Goal: Task Accomplishment & Management: Manage account settings

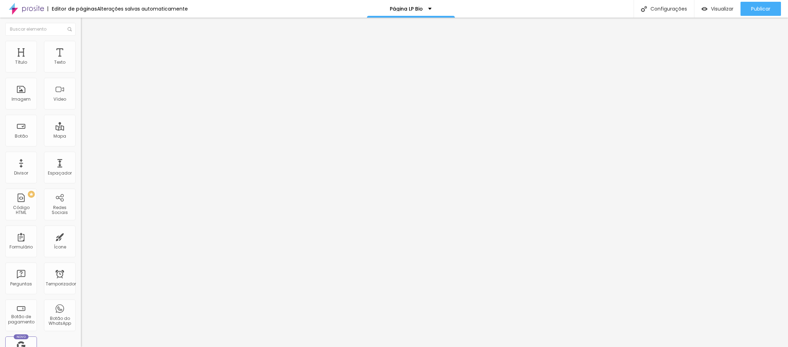
click at [81, 46] on li "Estilo" at bounding box center [121, 44] width 81 height 7
click at [81, 41] on li "Conteúdo" at bounding box center [121, 37] width 81 height 7
click at [85, 61] on font "Trocar imagem" at bounding box center [102, 58] width 34 height 6
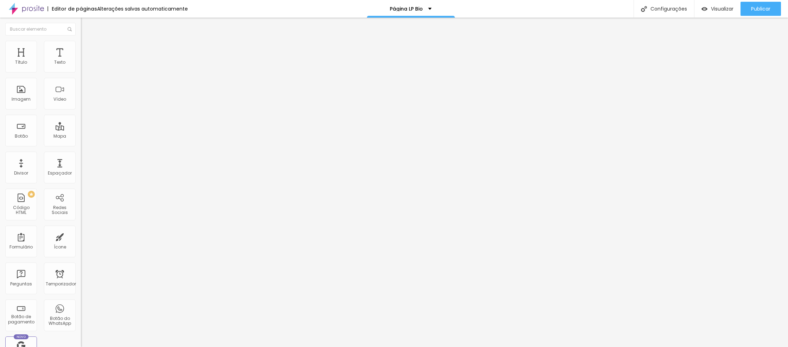
click at [81, 45] on img at bounding box center [84, 44] width 6 height 6
type input "100"
type input "95"
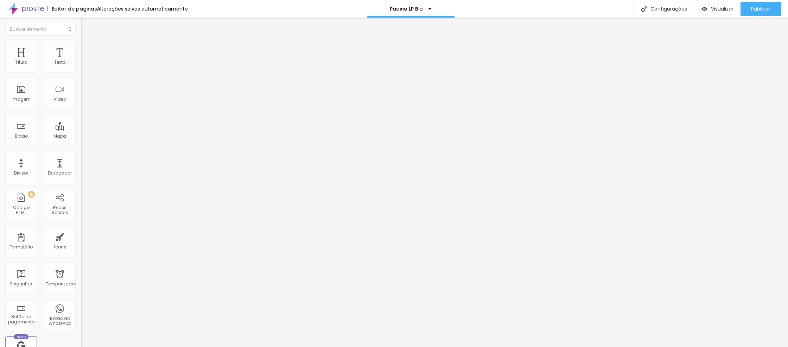
type input "95"
type input "90"
type input "85"
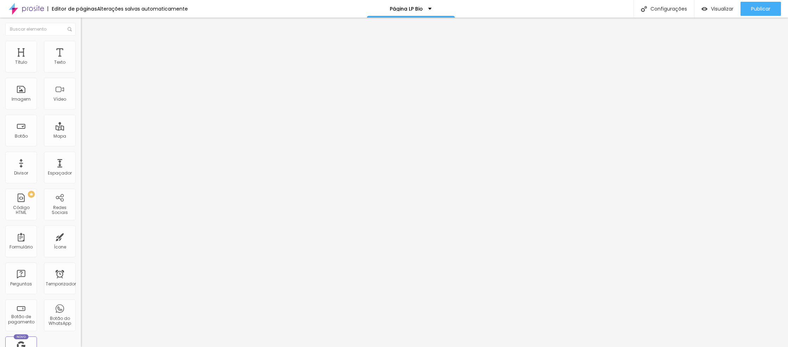
type input "80"
type input "75"
type input "70"
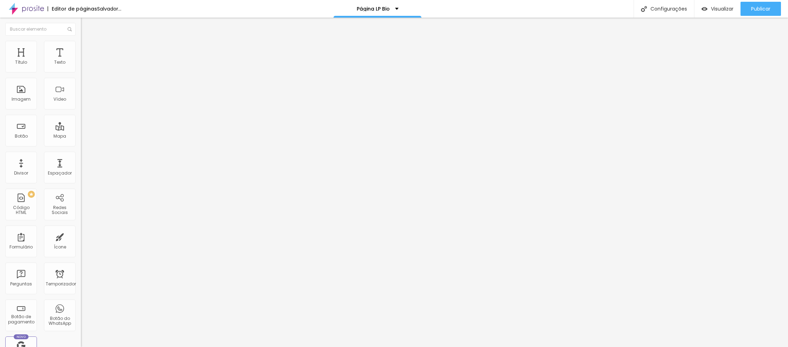
type input "70"
type input "65"
type input "60"
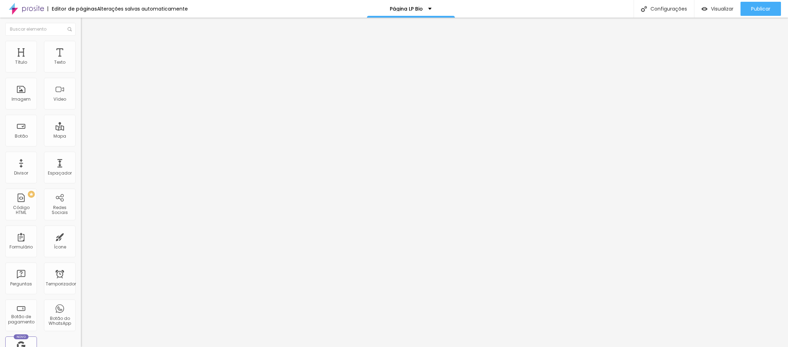
type input "70"
type input "75"
type input "80"
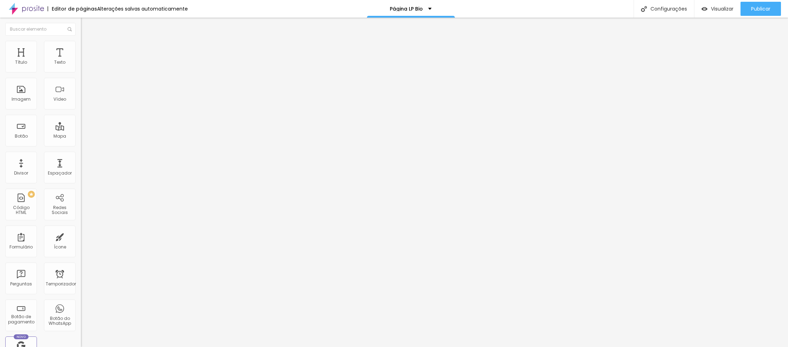
type input "80"
type input "85"
type input "90"
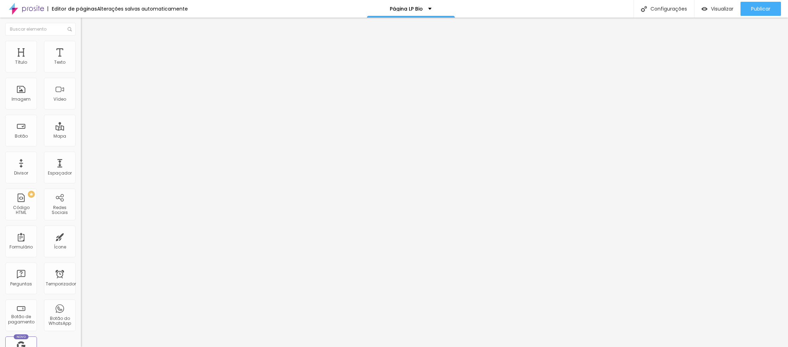
type input "95"
type input "100"
type input "90"
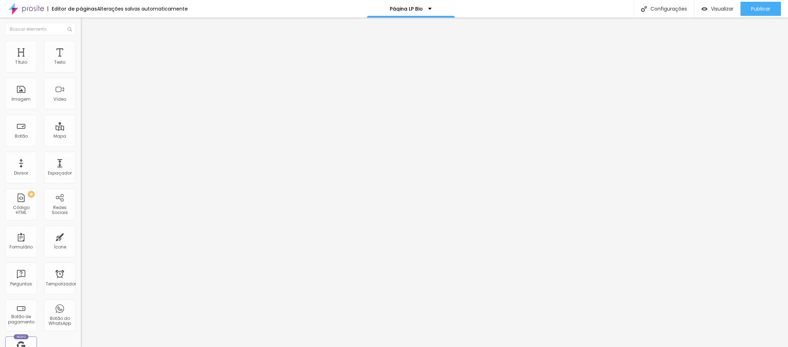
type input "90"
type input "80"
drag, startPoint x: 68, startPoint y: 75, endPoint x: 58, endPoint y: 79, distance: 11.5
type input "80"
click at [81, 72] on input "range" at bounding box center [103, 70] width 45 height 6
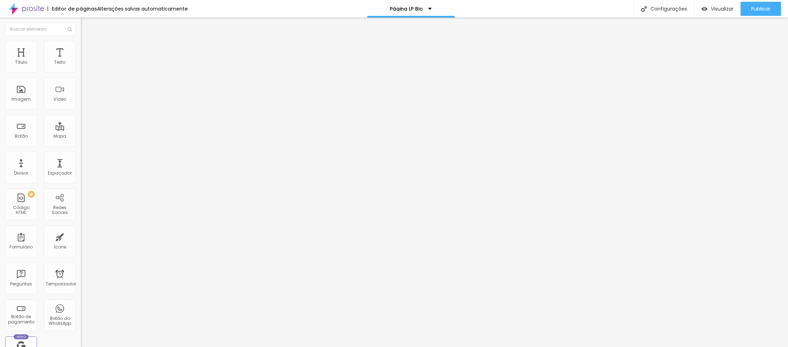
click at [85, 61] on font "Trocar imagem" at bounding box center [102, 58] width 34 height 6
click at [81, 45] on img at bounding box center [84, 44] width 6 height 6
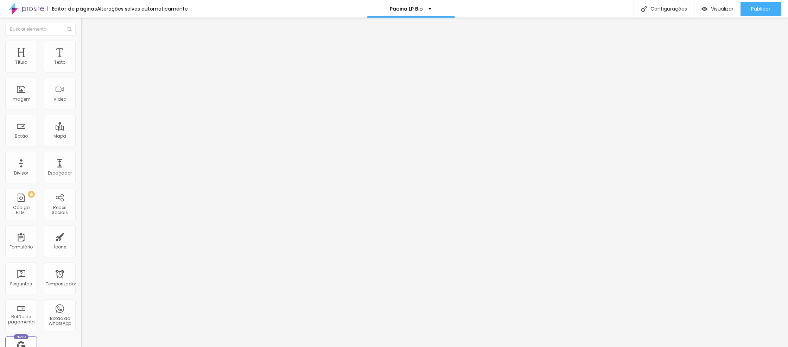
type input "100"
type input "95"
type input "90"
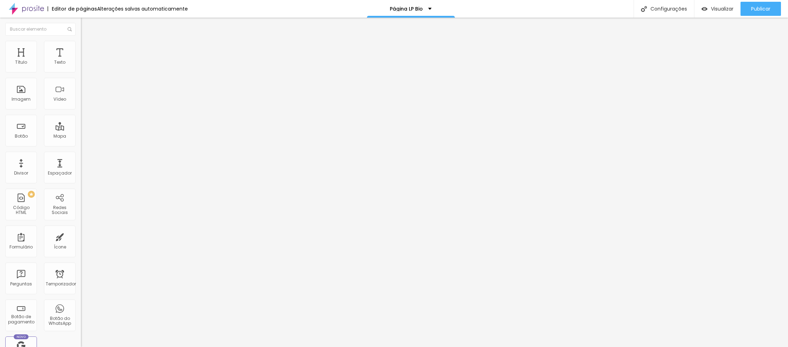
type input "90"
type input "95"
type input "100"
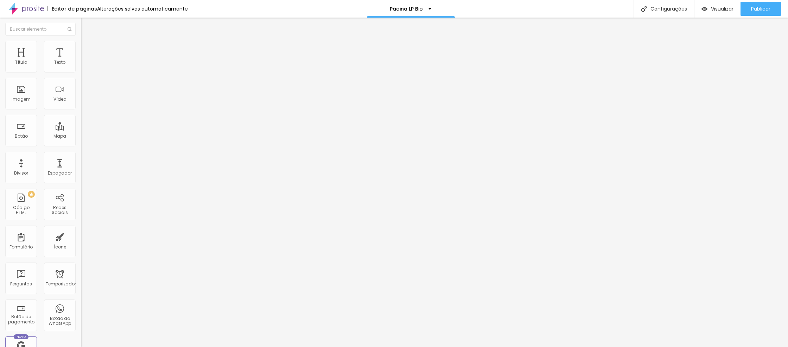
type input "95"
type input "90"
type input "85"
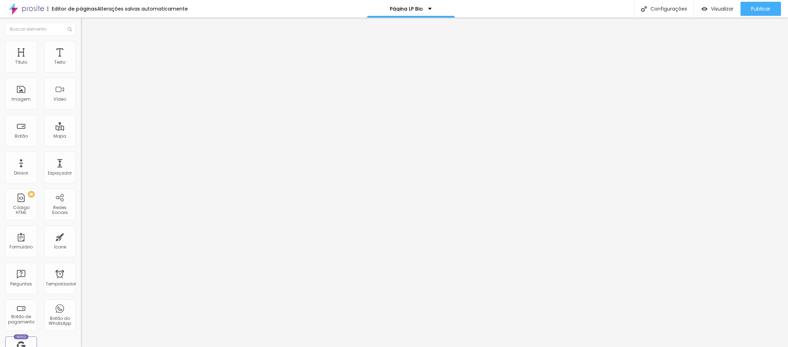
type input "85"
type input "90"
type input "95"
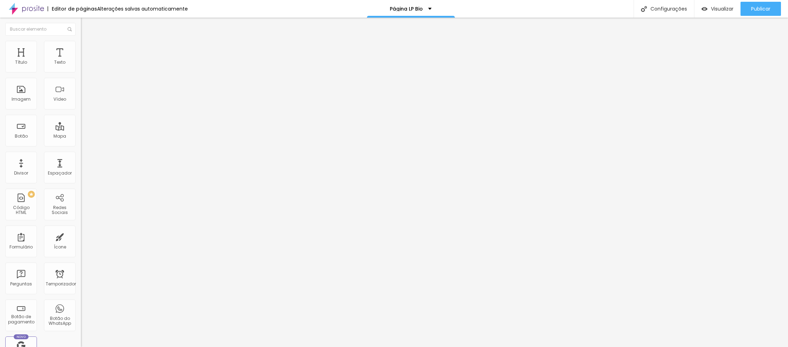
click at [81, 72] on input "range" at bounding box center [103, 70] width 45 height 6
click at [81, 41] on li "Conteúdo" at bounding box center [121, 37] width 81 height 7
click at [85, 61] on font "Trocar imagem" at bounding box center [102, 58] width 34 height 6
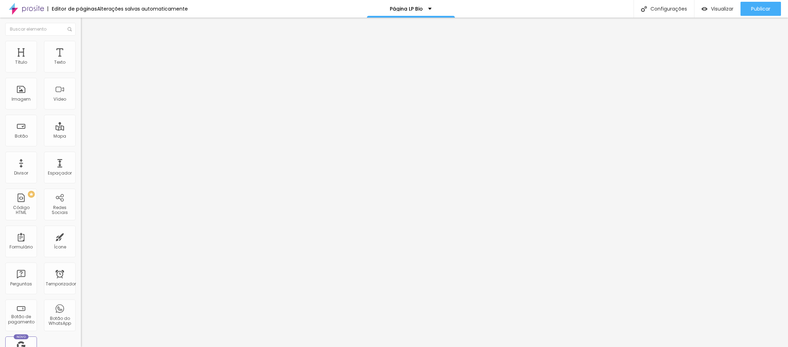
click at [81, 47] on li "Estilo" at bounding box center [121, 44] width 81 height 7
click at [81, 46] on li "Estilo" at bounding box center [121, 44] width 81 height 7
click at [85, 61] on font "Trocar imagem" at bounding box center [102, 58] width 34 height 6
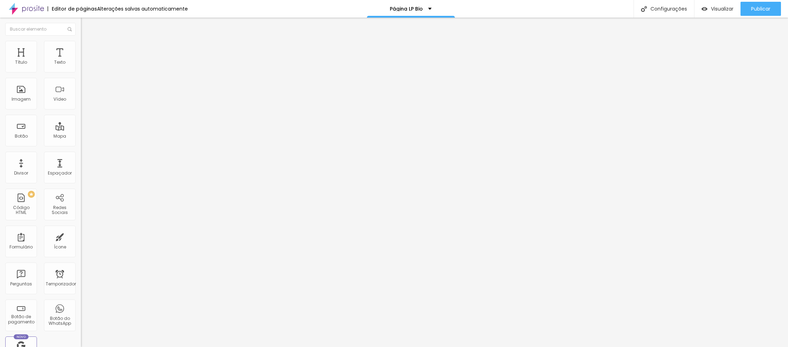
click at [87, 48] on font "Estilo" at bounding box center [92, 46] width 11 height 6
type input "85"
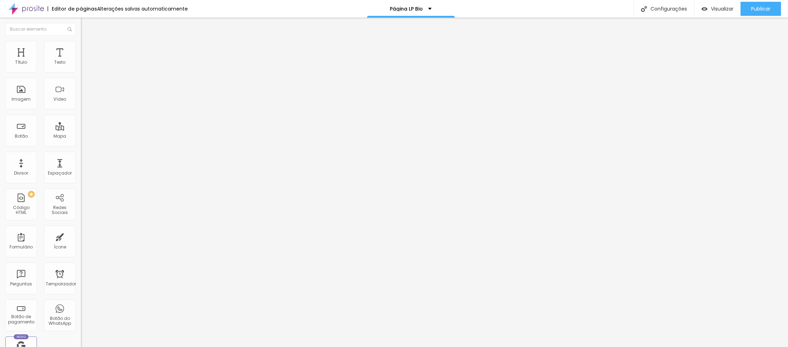
type input "85"
type input "90"
type input "95"
drag, startPoint x: 58, startPoint y: 75, endPoint x: 68, endPoint y: 76, distance: 9.9
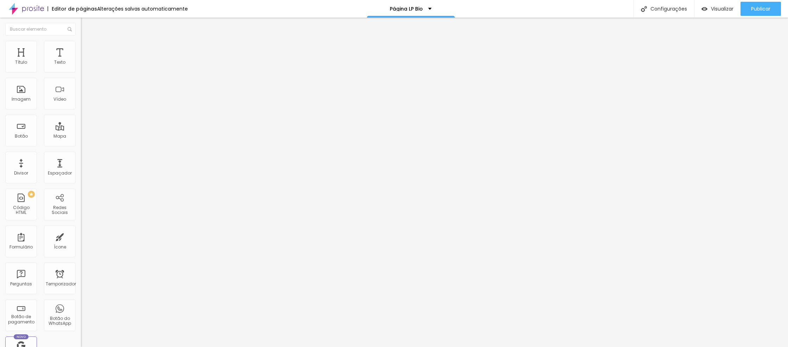
type input "95"
click at [81, 72] on input "range" at bounding box center [103, 70] width 45 height 6
click at [81, 144] on input "[URL][DOMAIN_NAME]" at bounding box center [123, 140] width 84 height 7
type input "h"
paste input "[URL][DOMAIN_NAME][DOMAIN_NAME]"
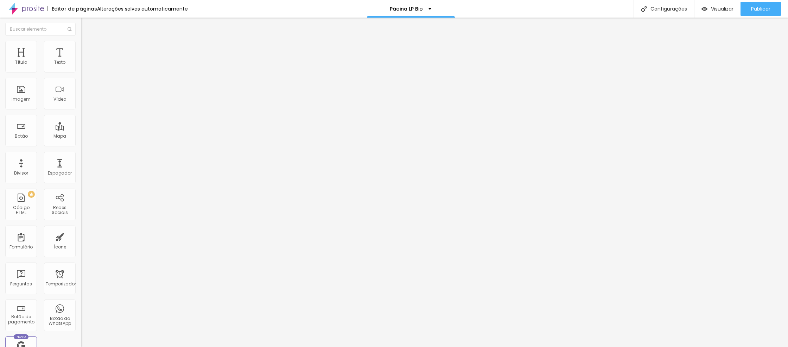
scroll to position [0, 48]
type input "[URL][DOMAIN_NAME][DOMAIN_NAME]"
click at [81, 254] on div "Editar nulo Conteúdo Estilo Avançado Trocar imagem Descrição da imagem (Alt) Bo…" at bounding box center [121, 182] width 81 height 329
click at [87, 49] on font "Estilo" at bounding box center [92, 46] width 11 height 6
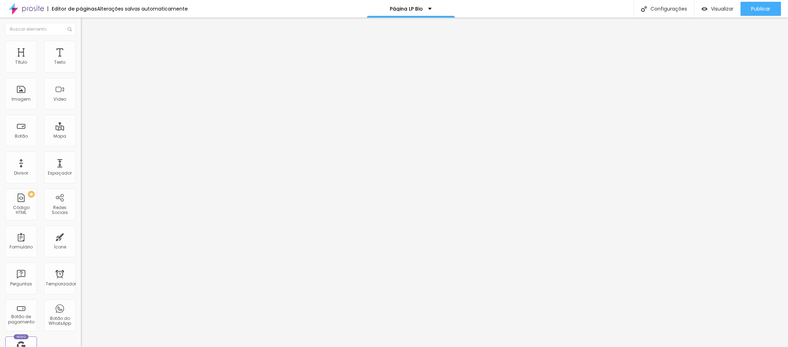
click at [87, 50] on font "Avançado" at bounding box center [98, 53] width 23 height 6
click at [81, 144] on input "[URL][DOMAIN_NAME]." at bounding box center [123, 140] width 84 height 7
type input "h"
paste input "[URL][DOMAIN_NAME]"
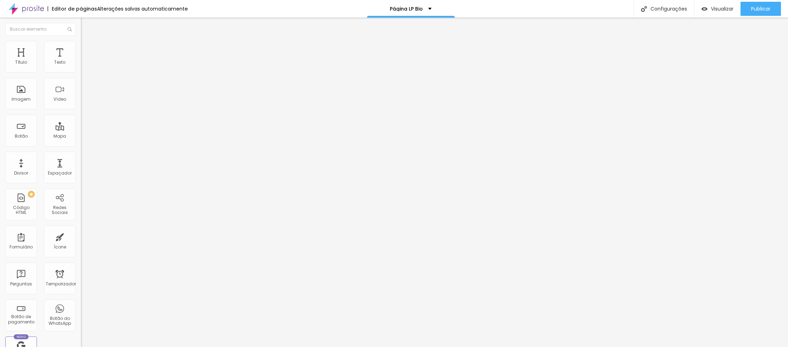
type input "[URL][DOMAIN_NAME]"
click at [81, 255] on div "Editar nulo Conteúdo Estilo Avançado Trocar imagem Descrição da imagem (Alt) Bo…" at bounding box center [121, 182] width 81 height 329
click at [760, 7] on font "Publicar" at bounding box center [760, 8] width 19 height 7
click at [764, 12] on div "Publicar" at bounding box center [760, 9] width 19 height 14
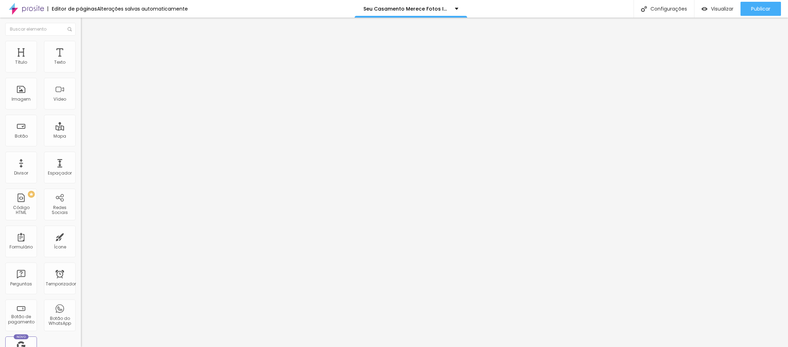
click at [85, 61] on font "Trocar imagem" at bounding box center [102, 58] width 34 height 6
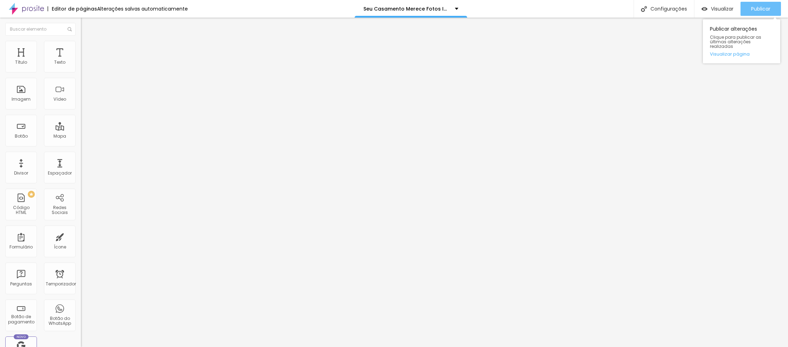
click at [762, 13] on div "Publicar" at bounding box center [760, 9] width 19 height 14
click at [759, 9] on font "Publicar" at bounding box center [760, 8] width 19 height 7
click at [81, 42] on img at bounding box center [84, 44] width 6 height 6
type input "85"
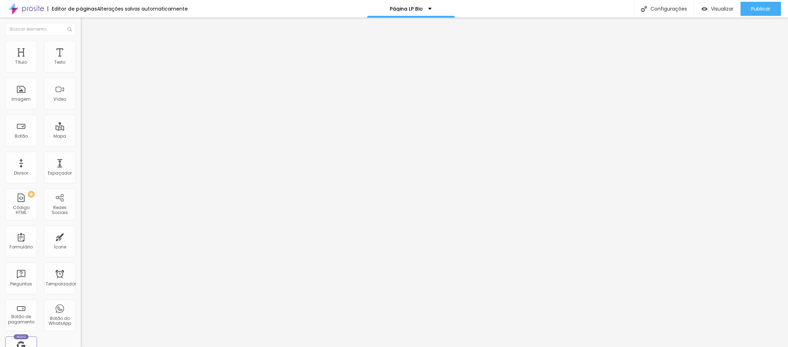
type input "90"
type input "95"
drag, startPoint x: 61, startPoint y: 75, endPoint x: 69, endPoint y: 74, distance: 7.7
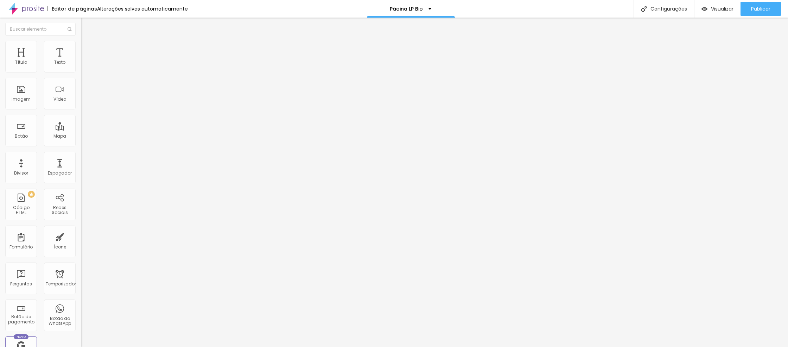
click at [81, 72] on input "range" at bounding box center [103, 70] width 45 height 6
click at [754, 11] on font "Publicar" at bounding box center [760, 8] width 19 height 7
